Goal: Task Accomplishment & Management: Use online tool/utility

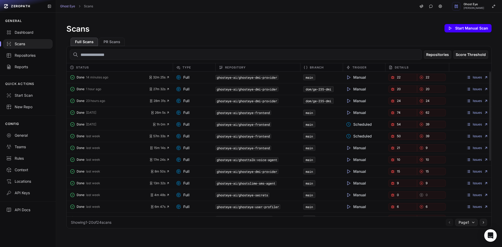
click at [460, 29] on button "Start Manual Scan" at bounding box center [467, 28] width 47 height 8
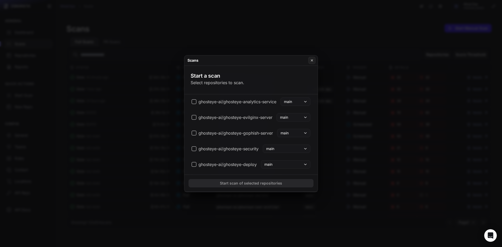
scroll to position [215, 0]
click at [215, 151] on span "ghosteye-ai/ghosteye-dmi-provider" at bounding box center [233, 149] width 71 height 6
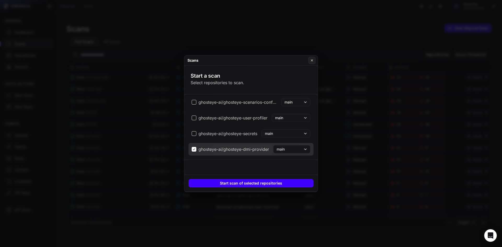
click at [251, 183] on button "Start scan of selected repositories" at bounding box center [250, 183] width 125 height 8
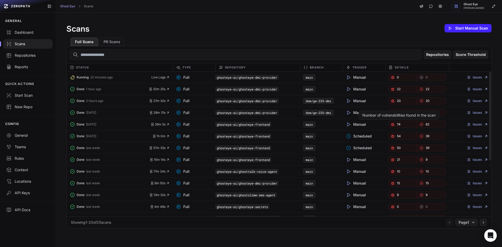
click at [406, 126] on link "74" at bounding box center [402, 124] width 29 height 7
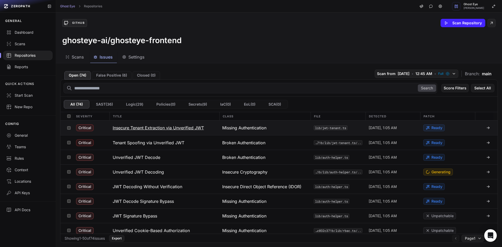
click at [204, 131] on button "Insecure Tenant Extraction via Unverified JWT" at bounding box center [165, 127] width 110 height 15
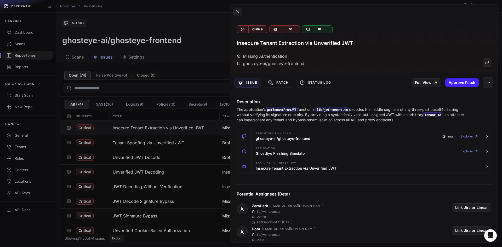
click at [163, 117] on button at bounding box center [251, 123] width 502 height 247
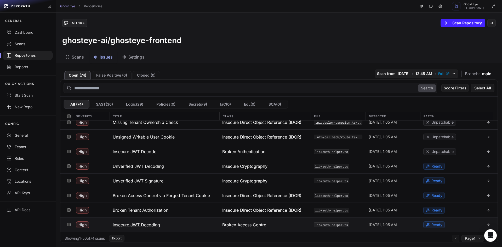
scroll to position [418, 0]
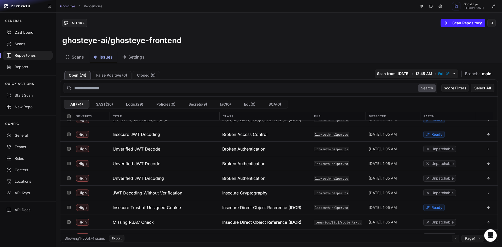
click at [18, 37] on link "Dashboard" at bounding box center [28, 33] width 56 height 12
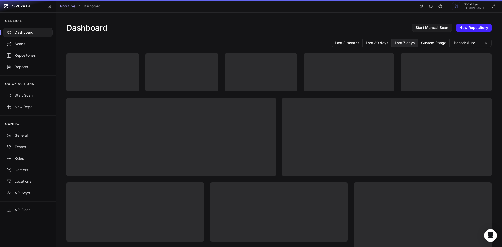
click at [18, 37] on div at bounding box center [28, 33] width 56 height 12
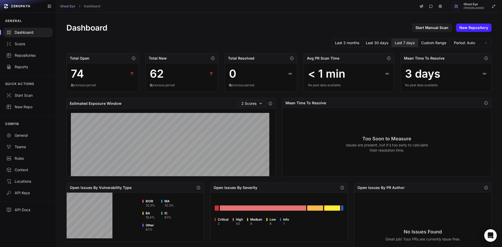
click at [198, 50] on div "Dashboard Start Manual Scan New Repository Last 3 months Last 30 days Last 7 da…" at bounding box center [279, 201] width 446 height 377
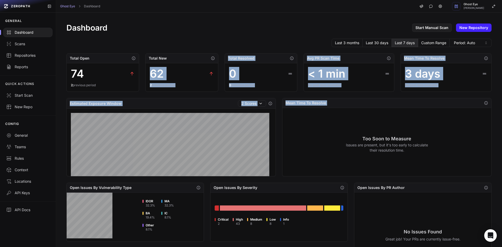
drag, startPoint x: 267, startPoint y: 79, endPoint x: 329, endPoint y: 113, distance: 70.6
click at [334, 115] on div "Dashboard Start Manual Scan New Repository Last 3 months Last 30 days Last 7 da…" at bounding box center [279, 201] width 446 height 377
click at [277, 94] on div "Dashboard Start Manual Scan New Repository Last 3 months Last 30 days Last 7 da…" at bounding box center [279, 201] width 446 height 377
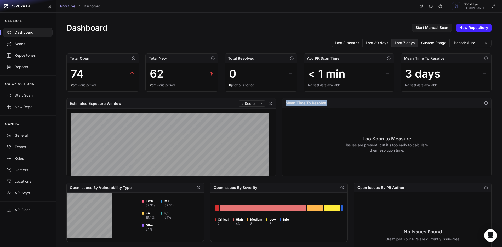
drag, startPoint x: 285, startPoint y: 100, endPoint x: 326, endPoint y: 118, distance: 45.2
click at [326, 118] on div "Dashboard Start Manual Scan New Repository Last 3 months Last 30 days Last 7 da…" at bounding box center [279, 201] width 446 height 377
click at [32, 45] on div "Scans" at bounding box center [27, 43] width 43 height 5
